Goal: Transaction & Acquisition: Purchase product/service

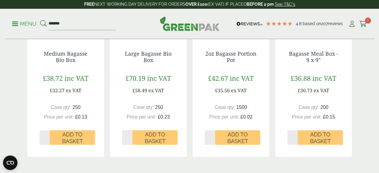
scroll to position [573, 0]
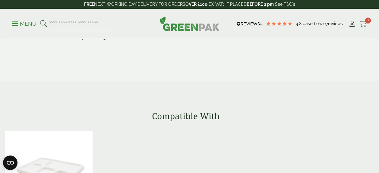
scroll to position [453, 0]
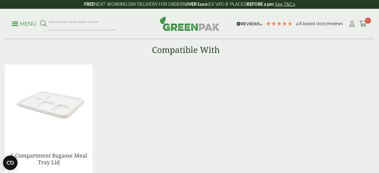
click at [66, 107] on img at bounding box center [49, 101] width 88 height 75
